Goal: Task Accomplishment & Management: Use online tool/utility

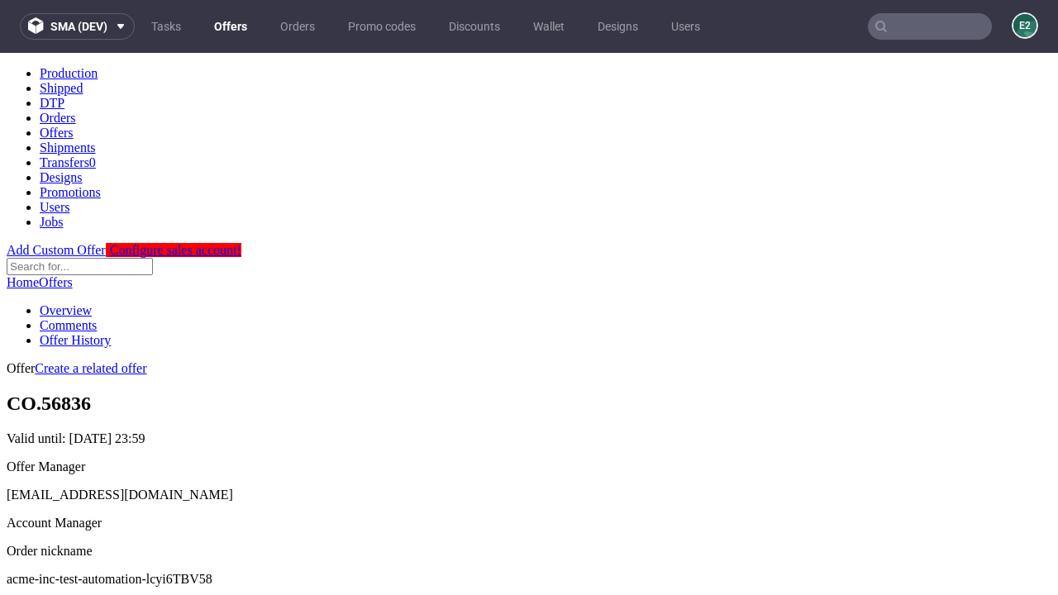
scroll to position [164, 0]
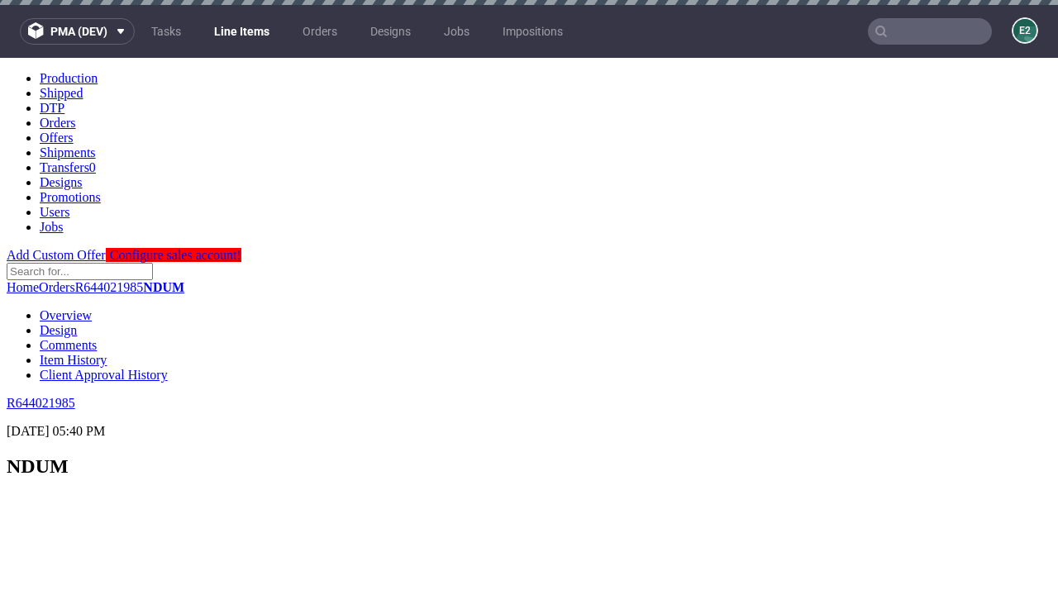
scroll to position [2361, 0]
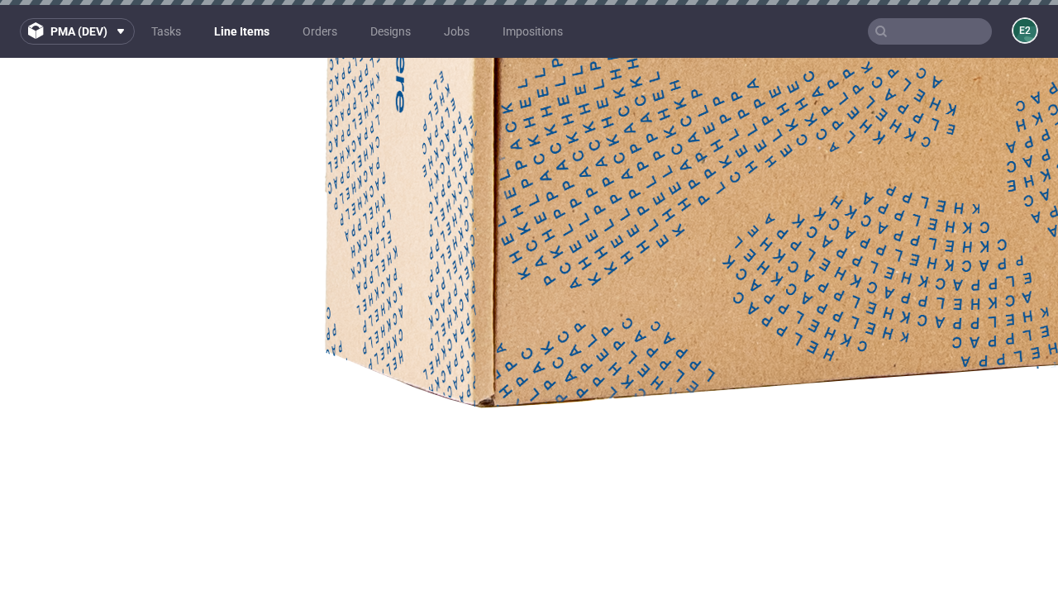
select select "accepted"
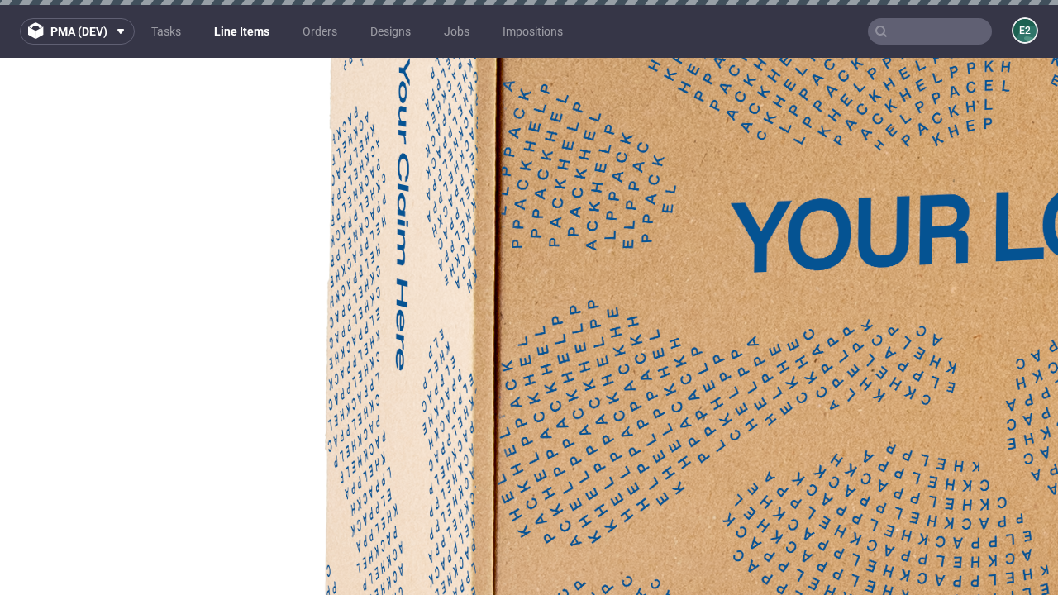
select select "received"
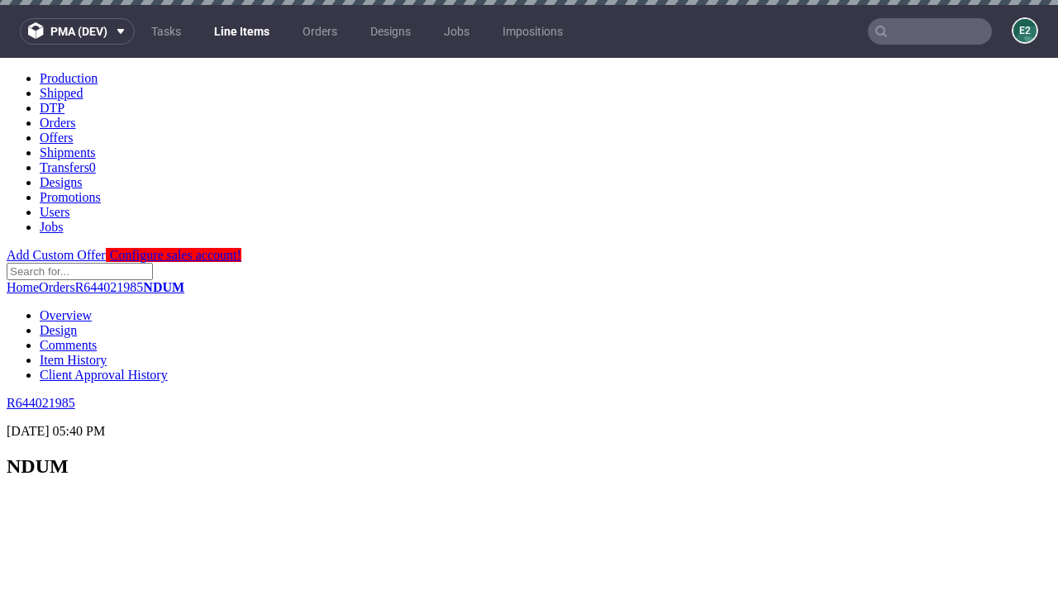
scroll to position [2683, 0]
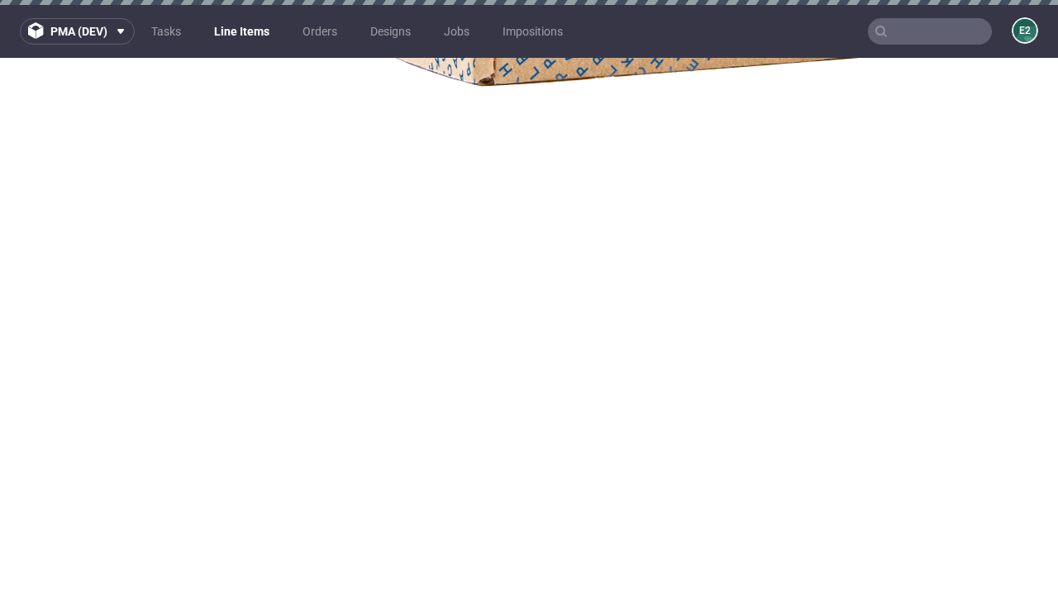
select select "accepted_dtp_issue_reprint"
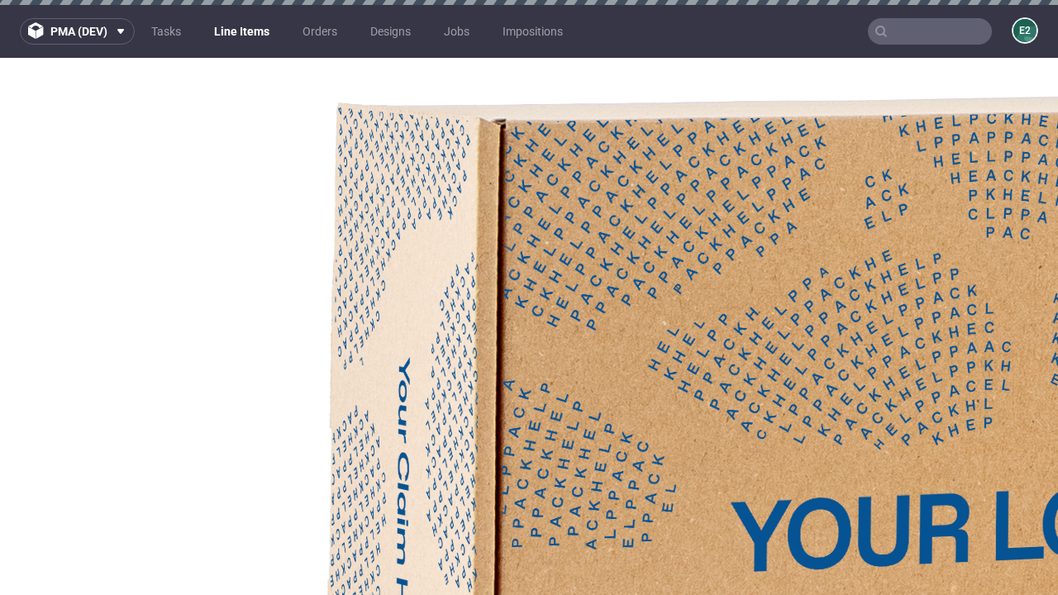
scroll to position [2944, 0]
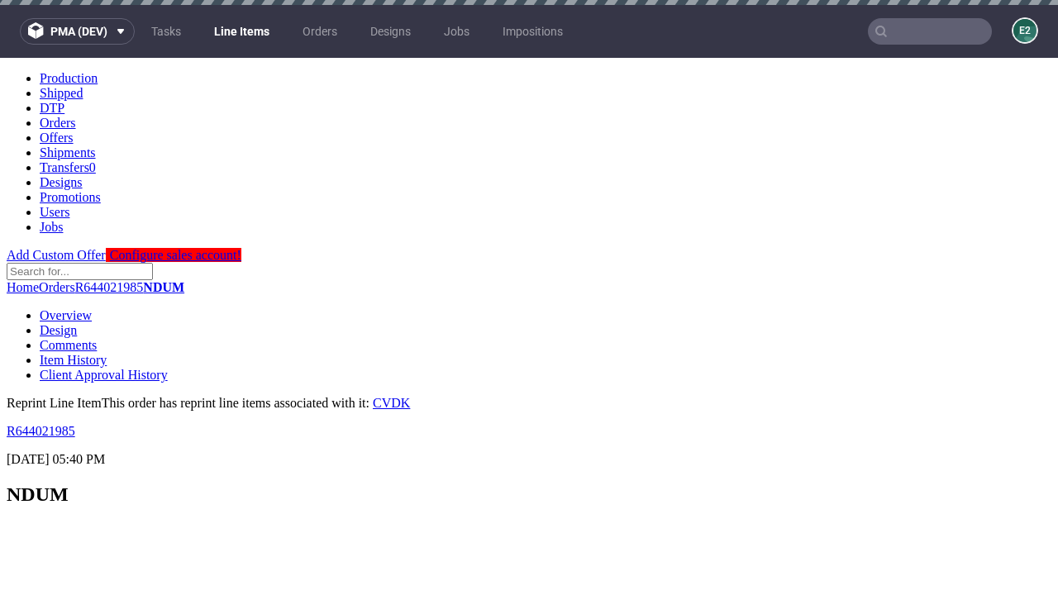
scroll to position [0, 0]
